Goal: Transaction & Acquisition: Obtain resource

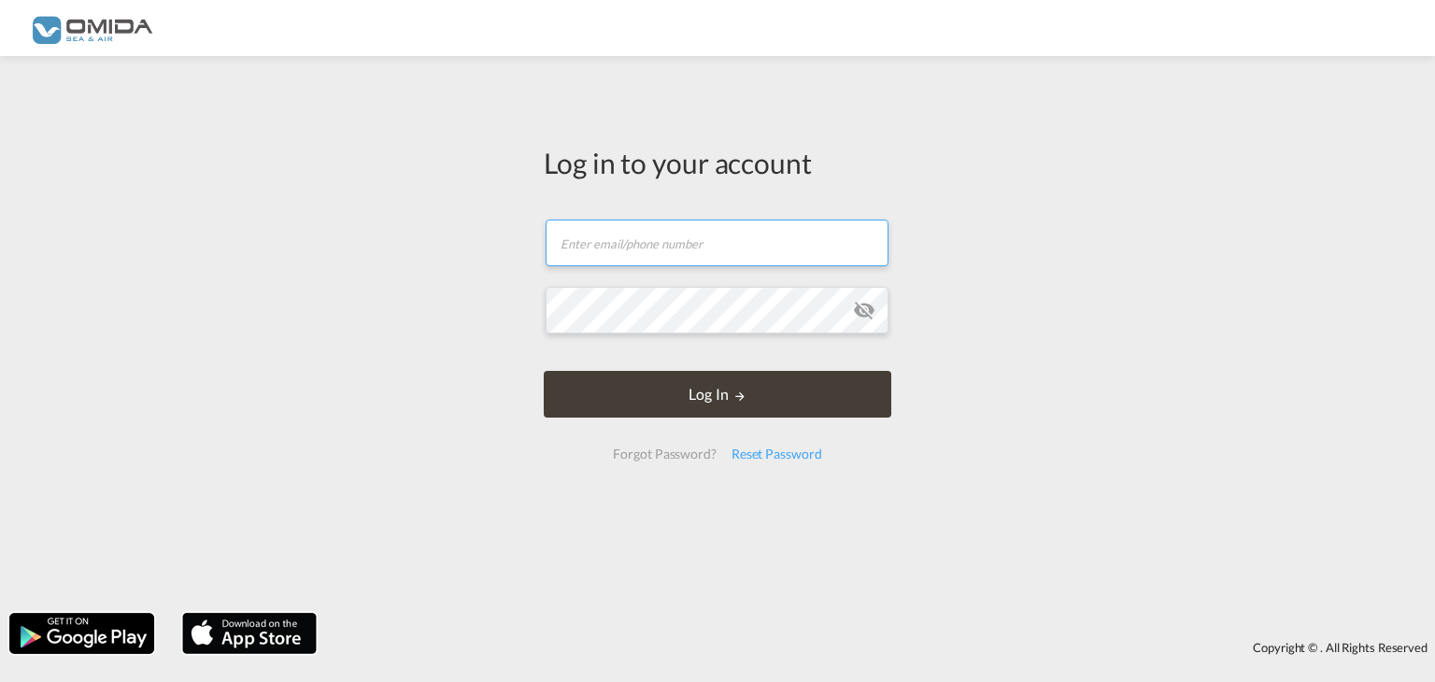
type input "[PERSON_NAME][EMAIL_ADDRESS][DOMAIN_NAME]"
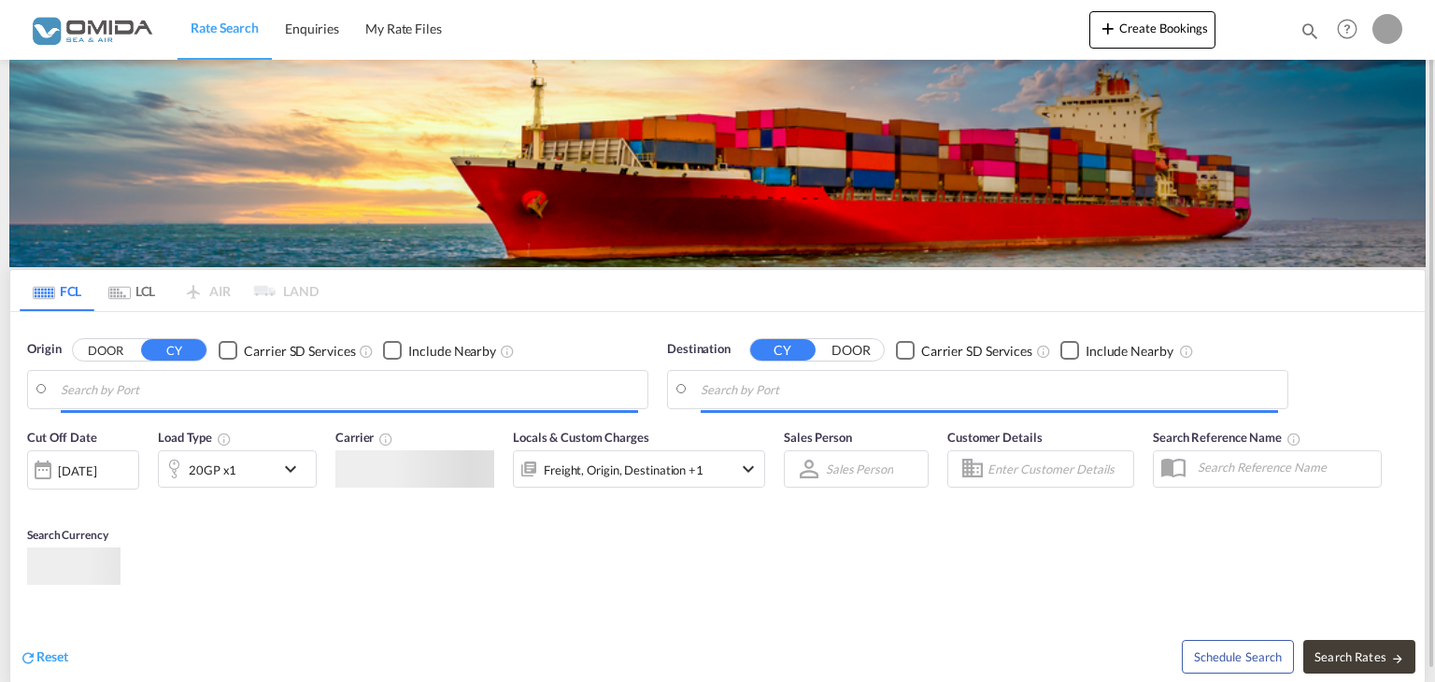
click at [685, 419] on div "Cut Off Date [DATE] [DATE] Load Type 20GP x1 Carrier Locals & Custom Charges Fr…" at bounding box center [717, 551] width 1415 height 264
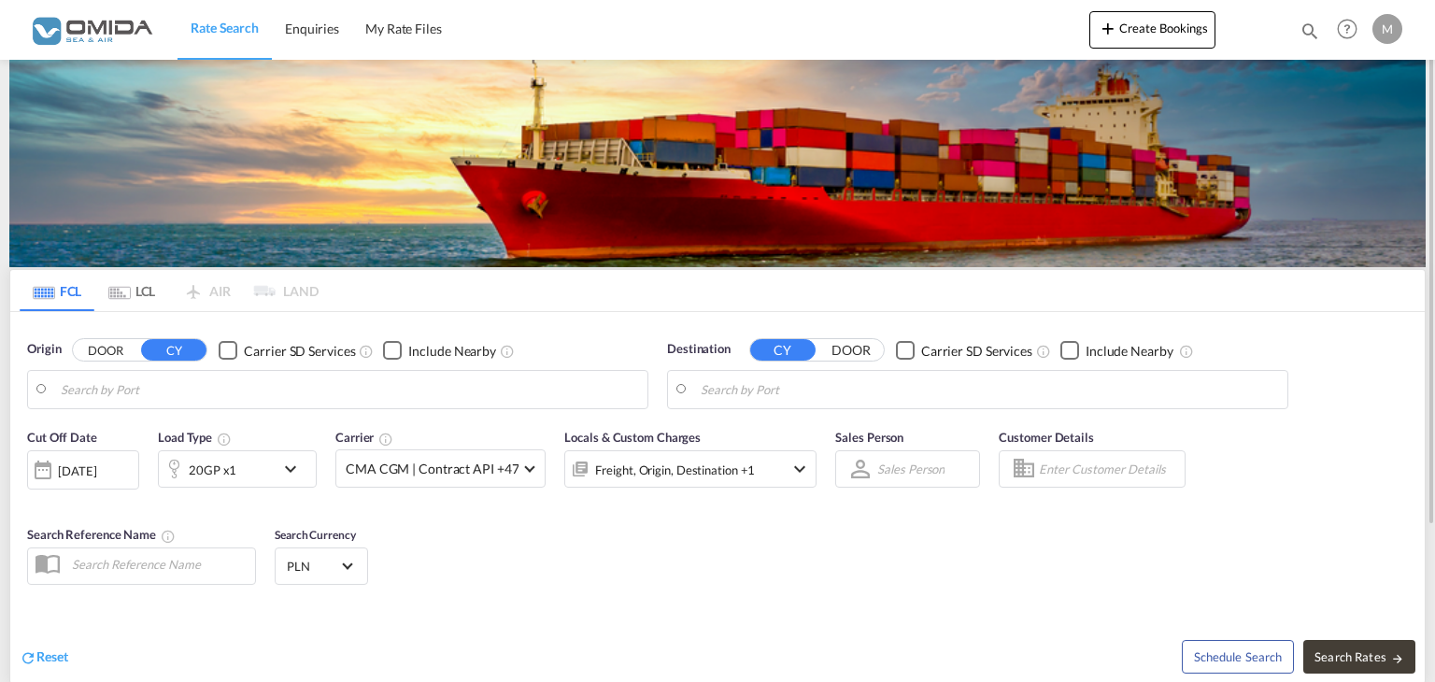
type input "[GEOGRAPHIC_DATA], [GEOGRAPHIC_DATA]"
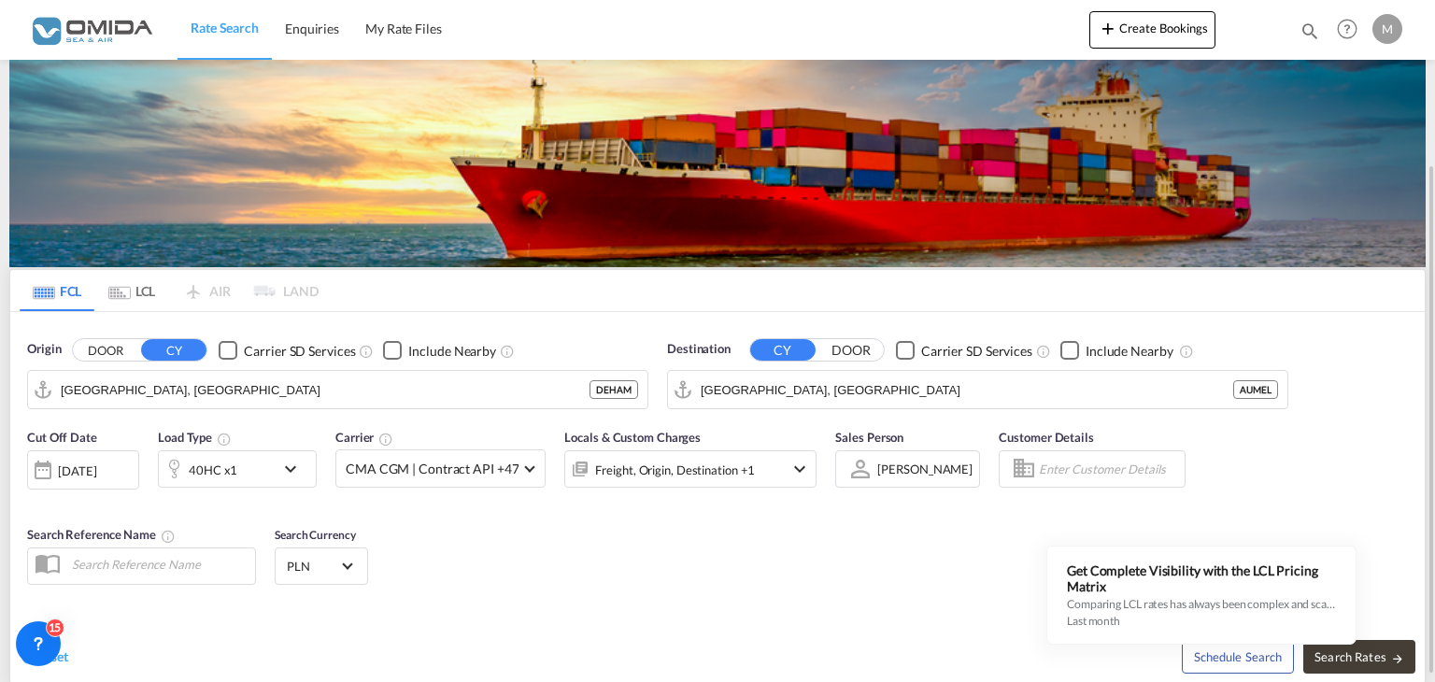
scroll to position [187, 0]
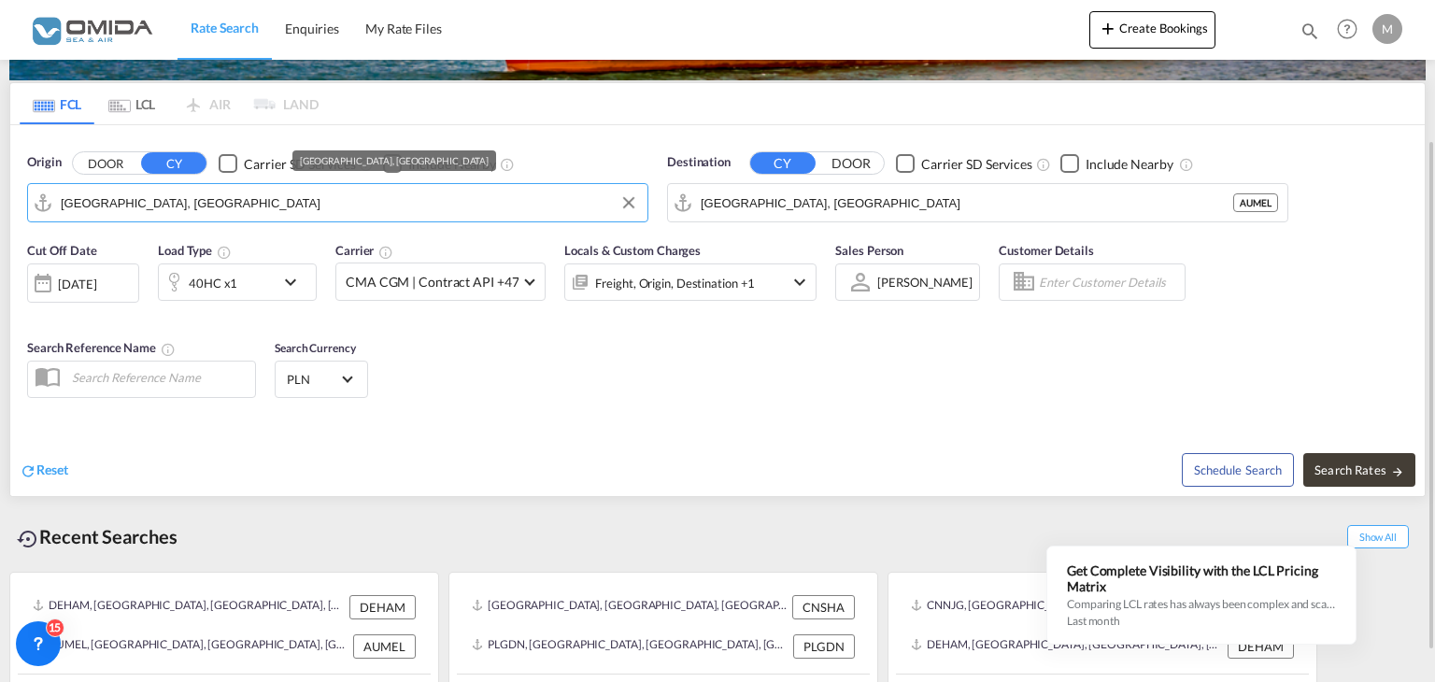
click at [486, 208] on input "[GEOGRAPHIC_DATA], [GEOGRAPHIC_DATA]" at bounding box center [350, 203] width 578 height 28
click at [632, 205] on md-icon "Clear Input" at bounding box center [629, 203] width 21 height 21
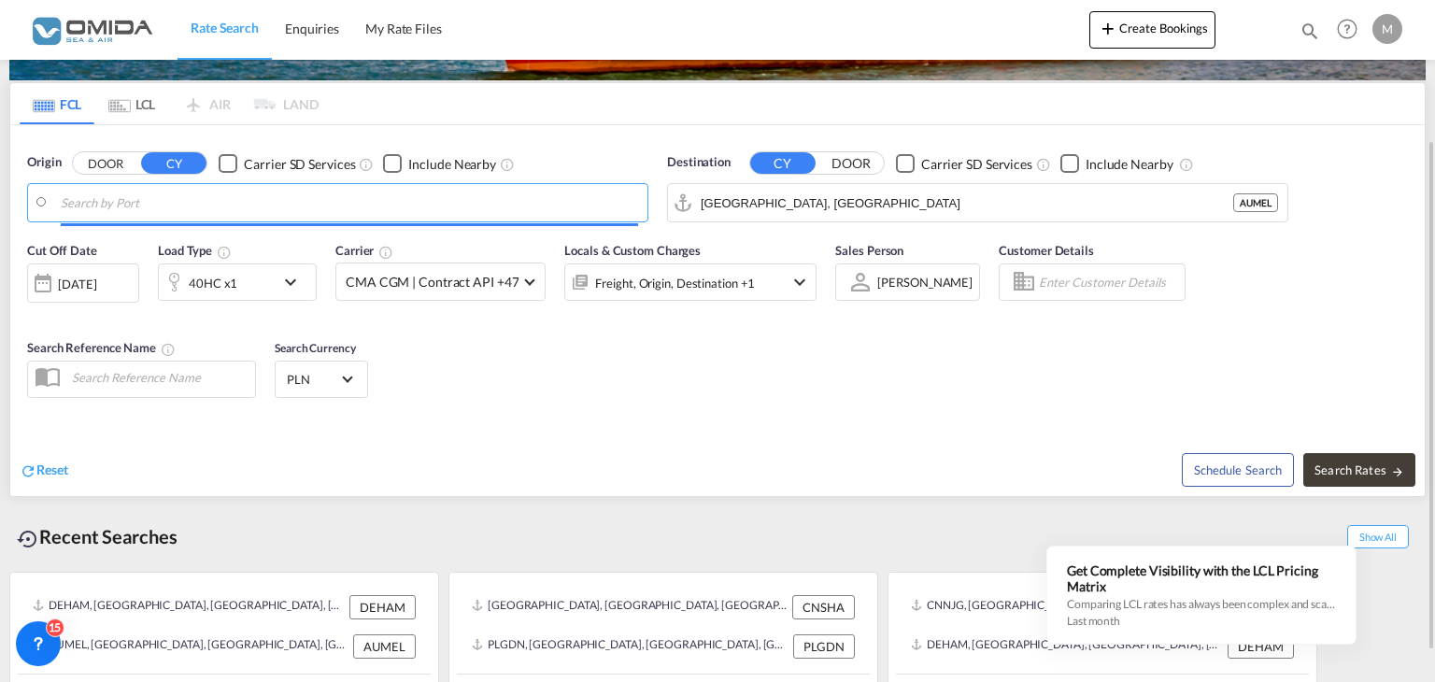
click at [554, 207] on input "Search by Port" at bounding box center [350, 203] width 578 height 28
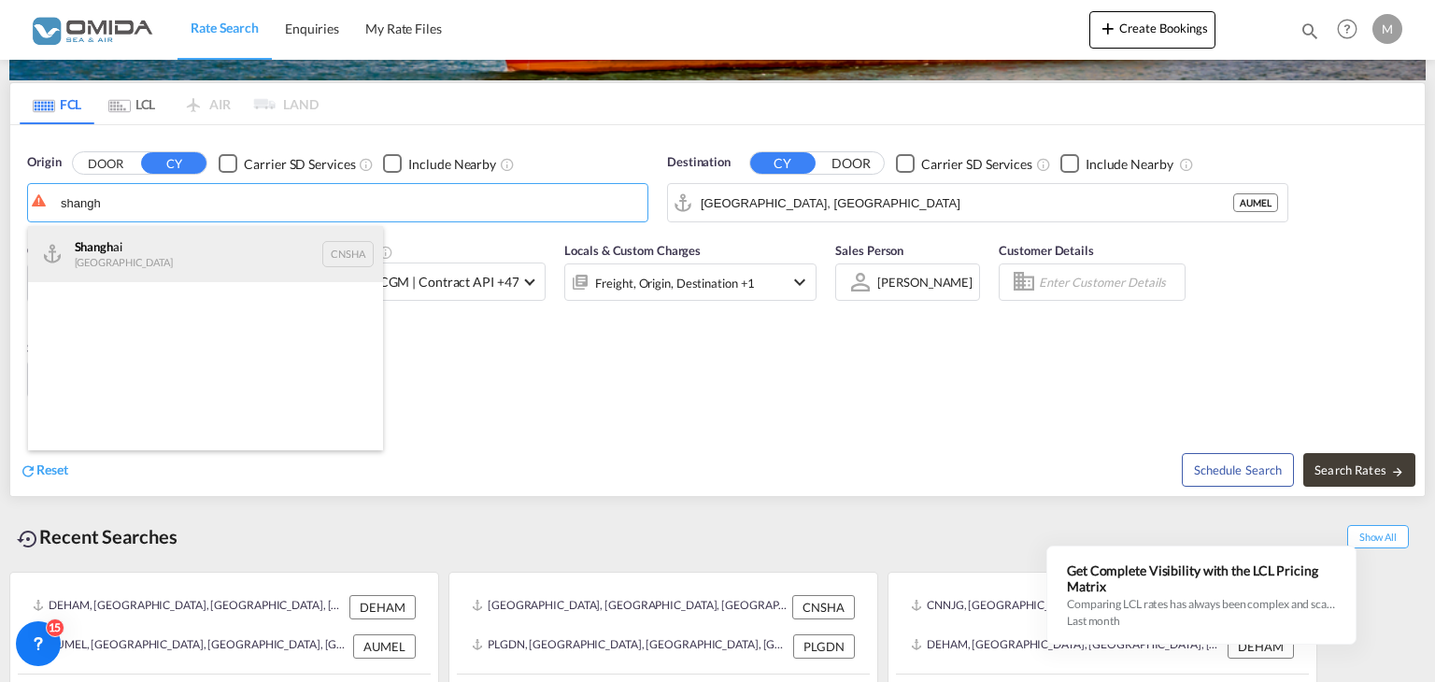
click at [252, 248] on div "Shangh ai China CNSHA" at bounding box center [205, 254] width 355 height 56
type input "[GEOGRAPHIC_DATA], [GEOGRAPHIC_DATA]"
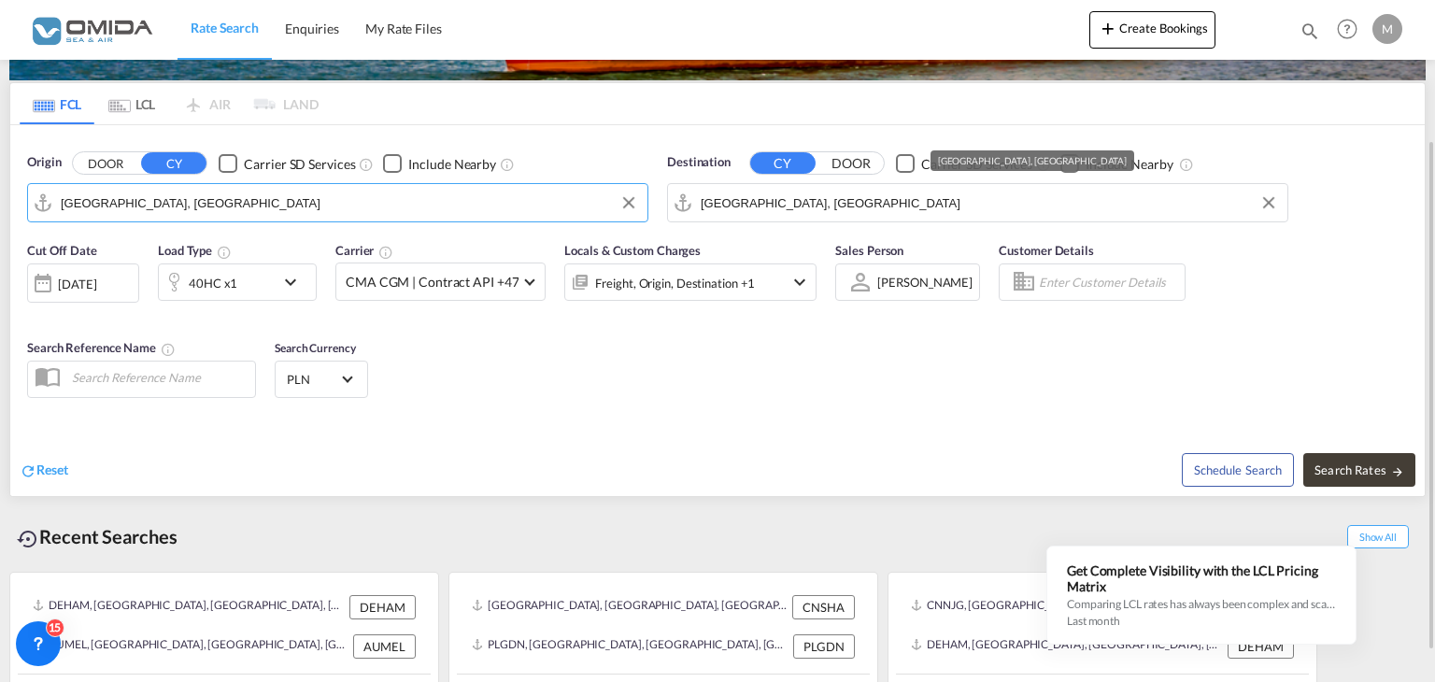
drag, startPoint x: 860, startPoint y: 194, endPoint x: 909, endPoint y: 203, distance: 50.2
click at [861, 195] on input "[GEOGRAPHIC_DATA], [GEOGRAPHIC_DATA]" at bounding box center [990, 203] width 578 height 28
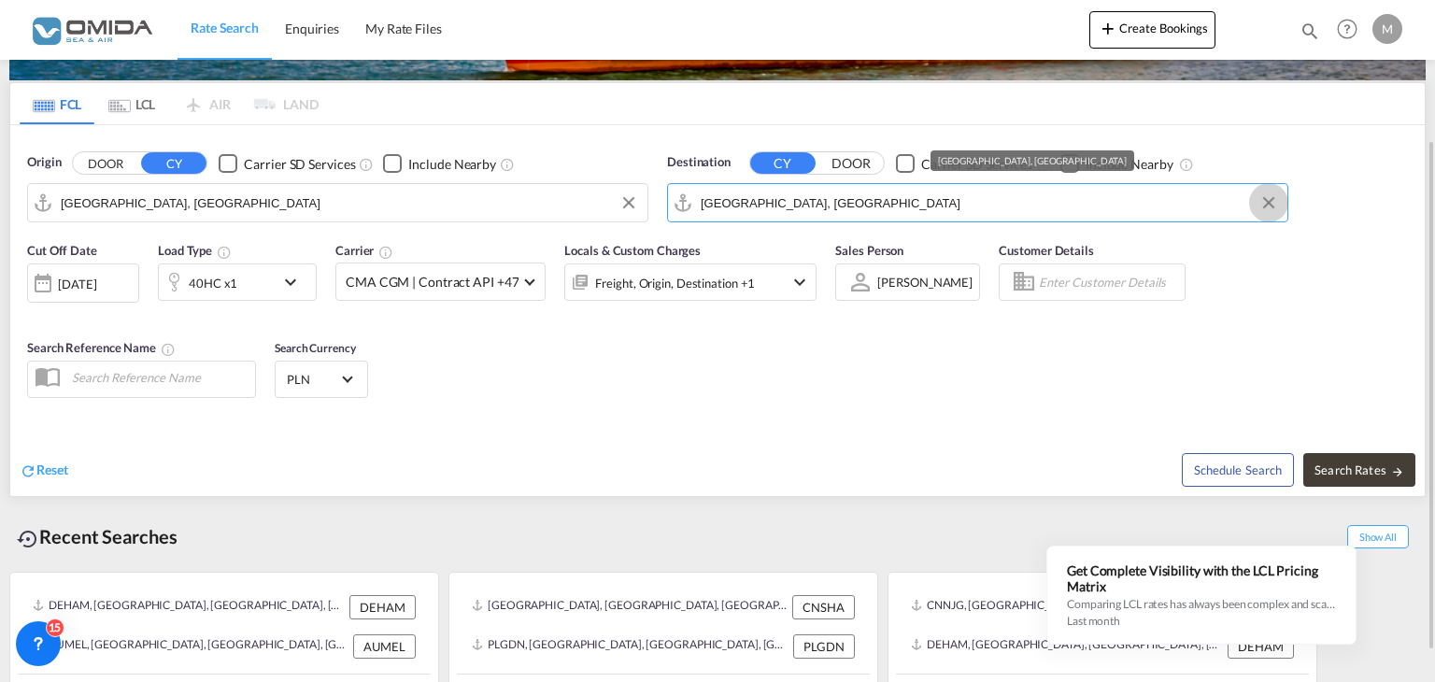
click at [1270, 203] on button "Clear Input" at bounding box center [1269, 203] width 28 height 28
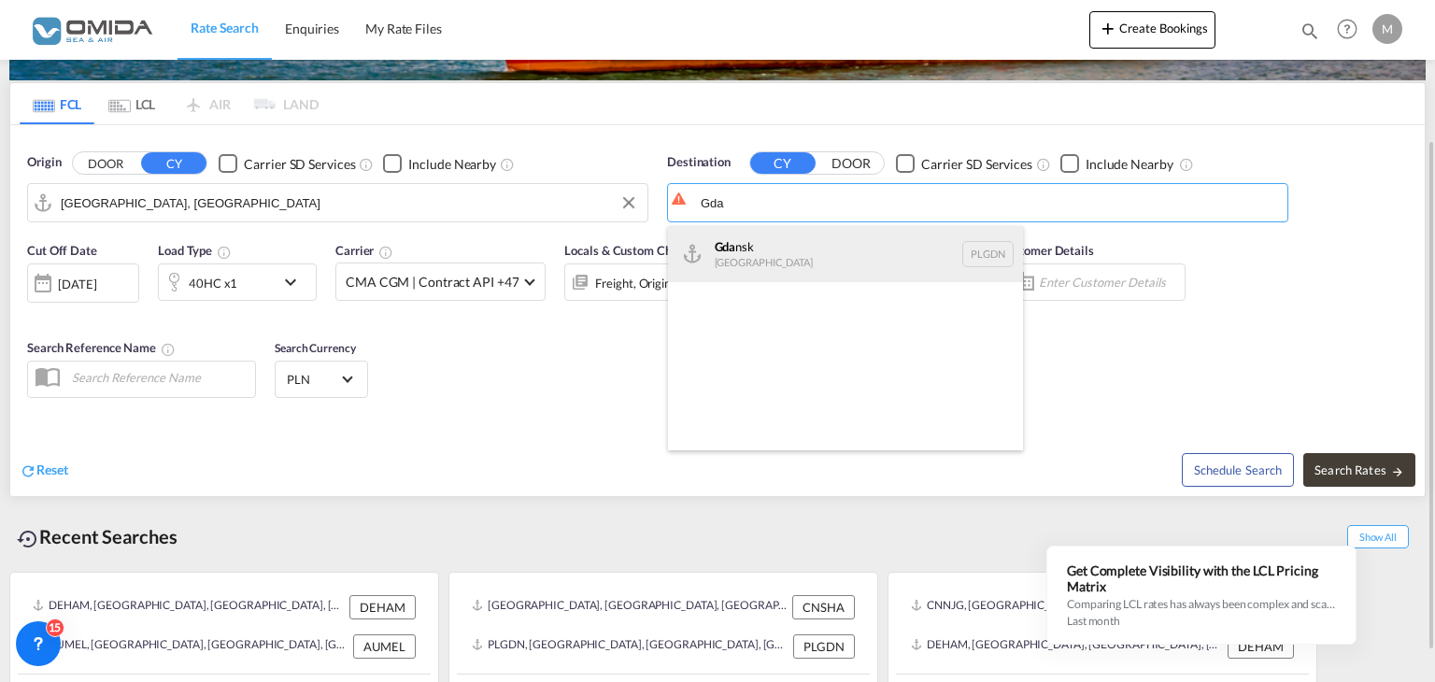
click at [792, 243] on div "Gda nsk [GEOGRAPHIC_DATA] PLGDN" at bounding box center [845, 254] width 355 height 56
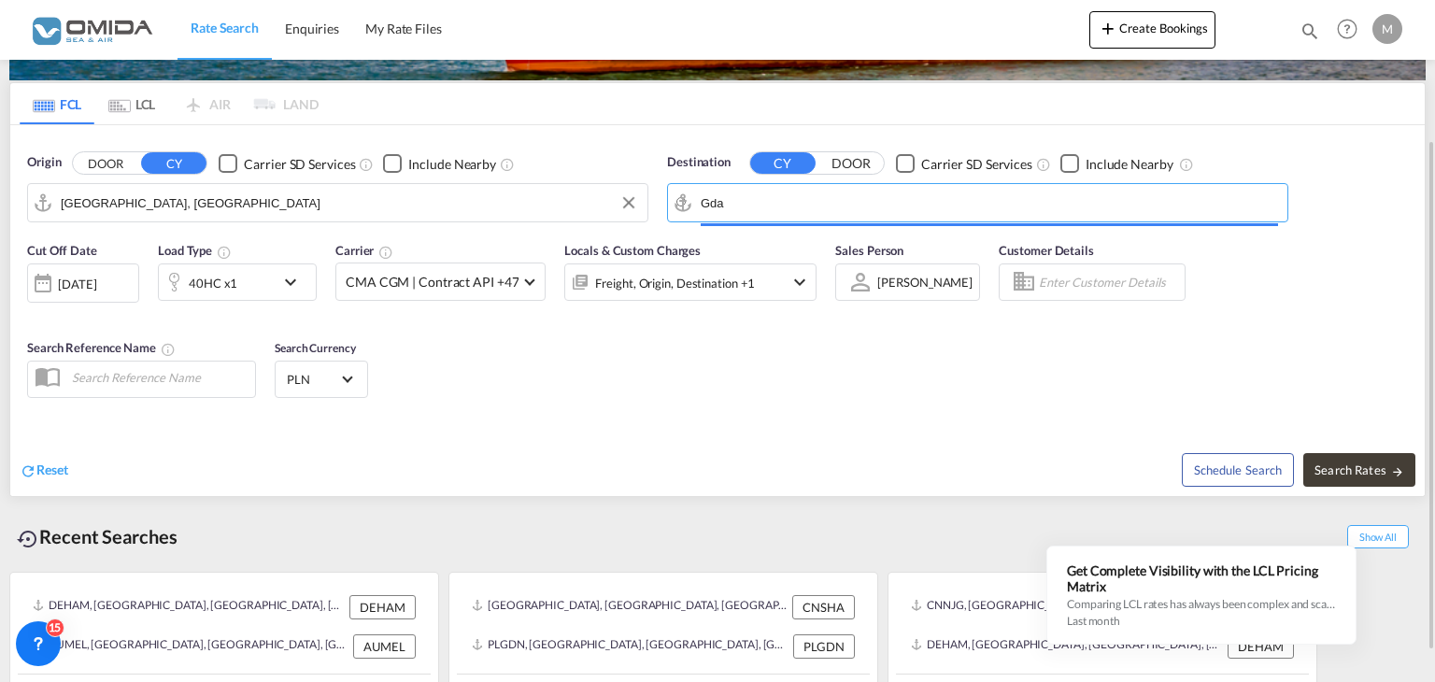
type input "Gdansk, PLGDN"
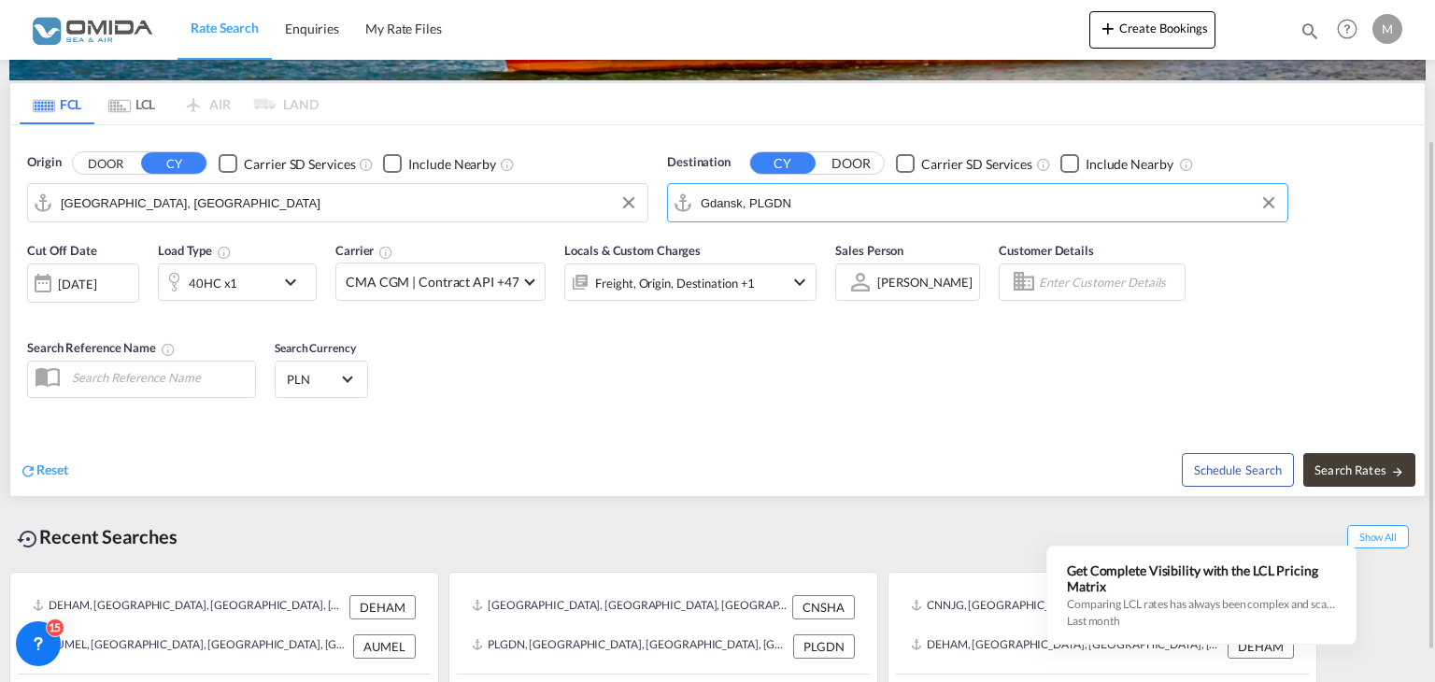
click at [129, 288] on div "[DATE]" at bounding box center [83, 283] width 112 height 39
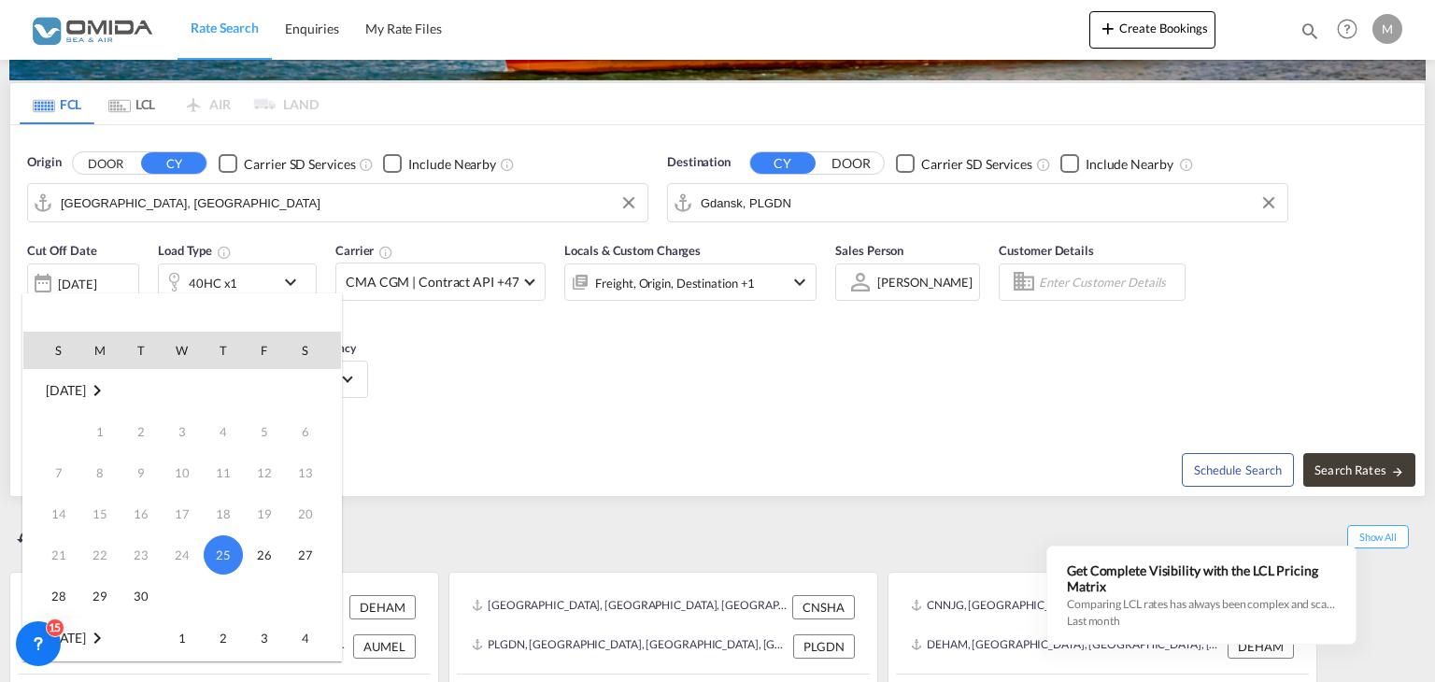
drag, startPoint x: 123, startPoint y: 620, endPoint x: 108, endPoint y: 633, distance: 19.9
click at [108, 635] on md-icon "October 2025" at bounding box center [97, 638] width 22 height 22
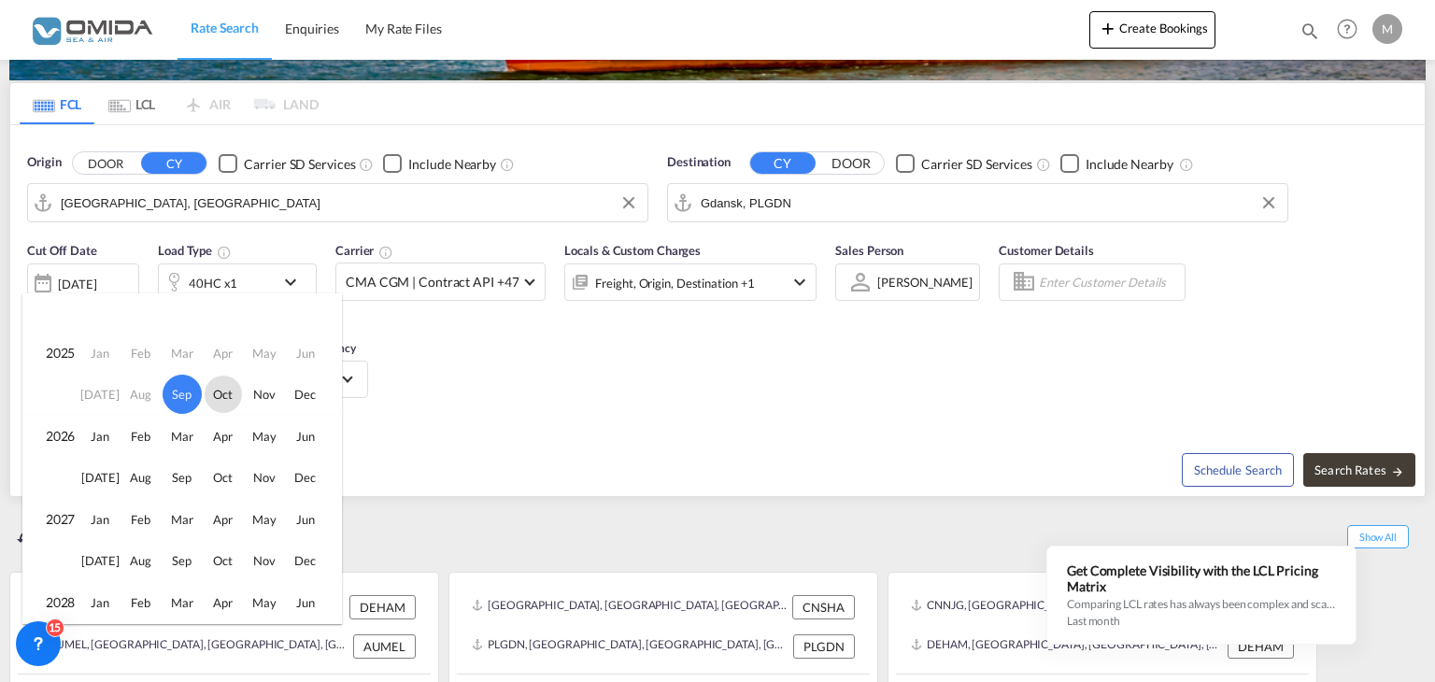
click at [208, 395] on span "Oct" at bounding box center [223, 394] width 37 height 37
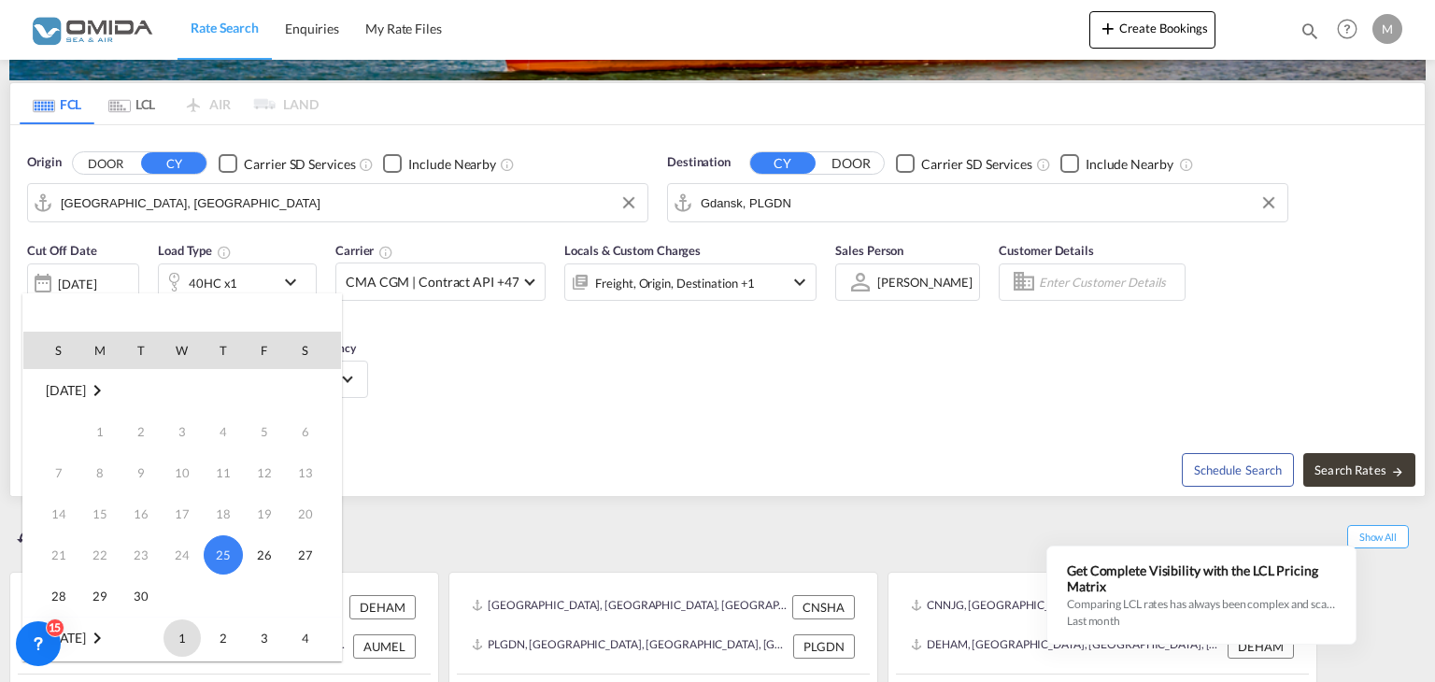
scroll to position [247, 0]
click at [190, 434] on span "8" at bounding box center [182, 432] width 37 height 37
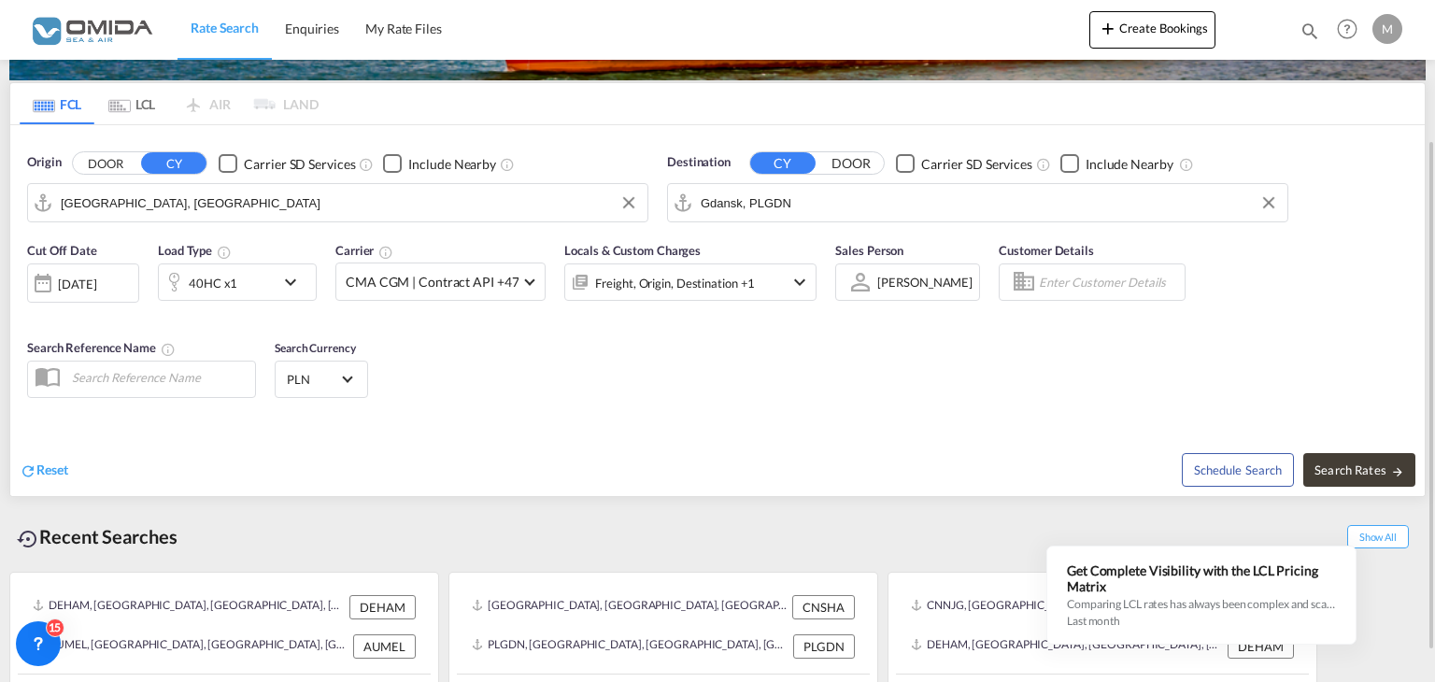
click at [1303, 464] on div "Schedule Search Search Rates" at bounding box center [1073, 460] width 703 height 72
click at [1316, 467] on span "Search Rates" at bounding box center [1360, 470] width 90 height 15
type input "CNSHA to PLGDN / [DATE]"
